Goal: Information Seeking & Learning: Learn about a topic

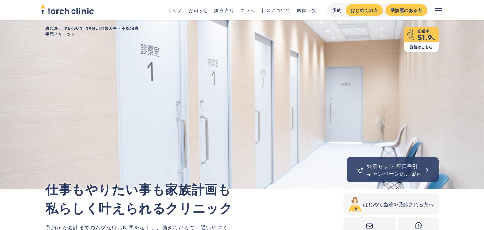
drag, startPoint x: 0, startPoint y: 0, endPoint x: 401, endPoint y: 170, distance: 436.0
click at [401, 170] on div "妊活セット 平日割引 キャンペーンのご案内" at bounding box center [395, 169] width 56 height 15
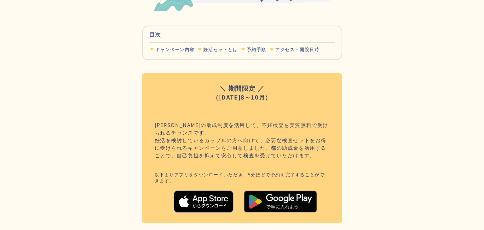
scroll to position [201, 0]
click at [173, 50] on div "キャンペーン内容" at bounding box center [174, 50] width 39 height 6
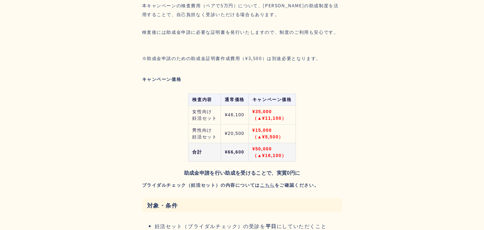
scroll to position [623, 0]
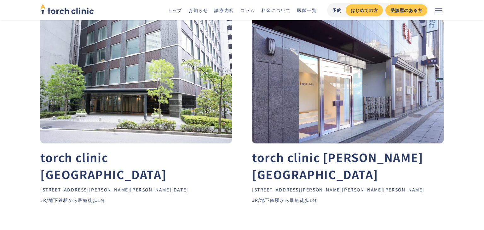
scroll to position [2873, 0]
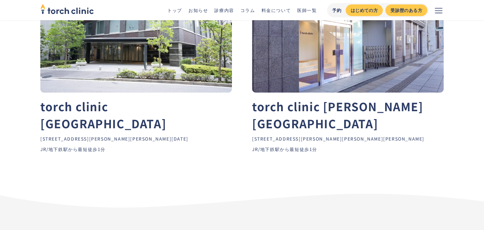
click at [190, 84] on img at bounding box center [136, 29] width 192 height 126
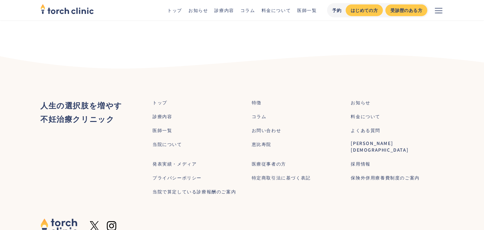
scroll to position [1799, 0]
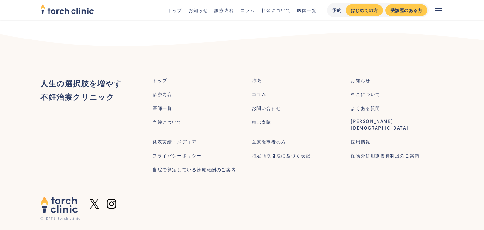
click at [356, 138] on div "採用情報" at bounding box center [361, 141] width 20 height 7
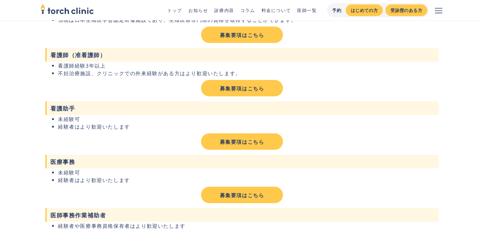
scroll to position [457, 0]
